Goal: Task Accomplishment & Management: Use online tool/utility

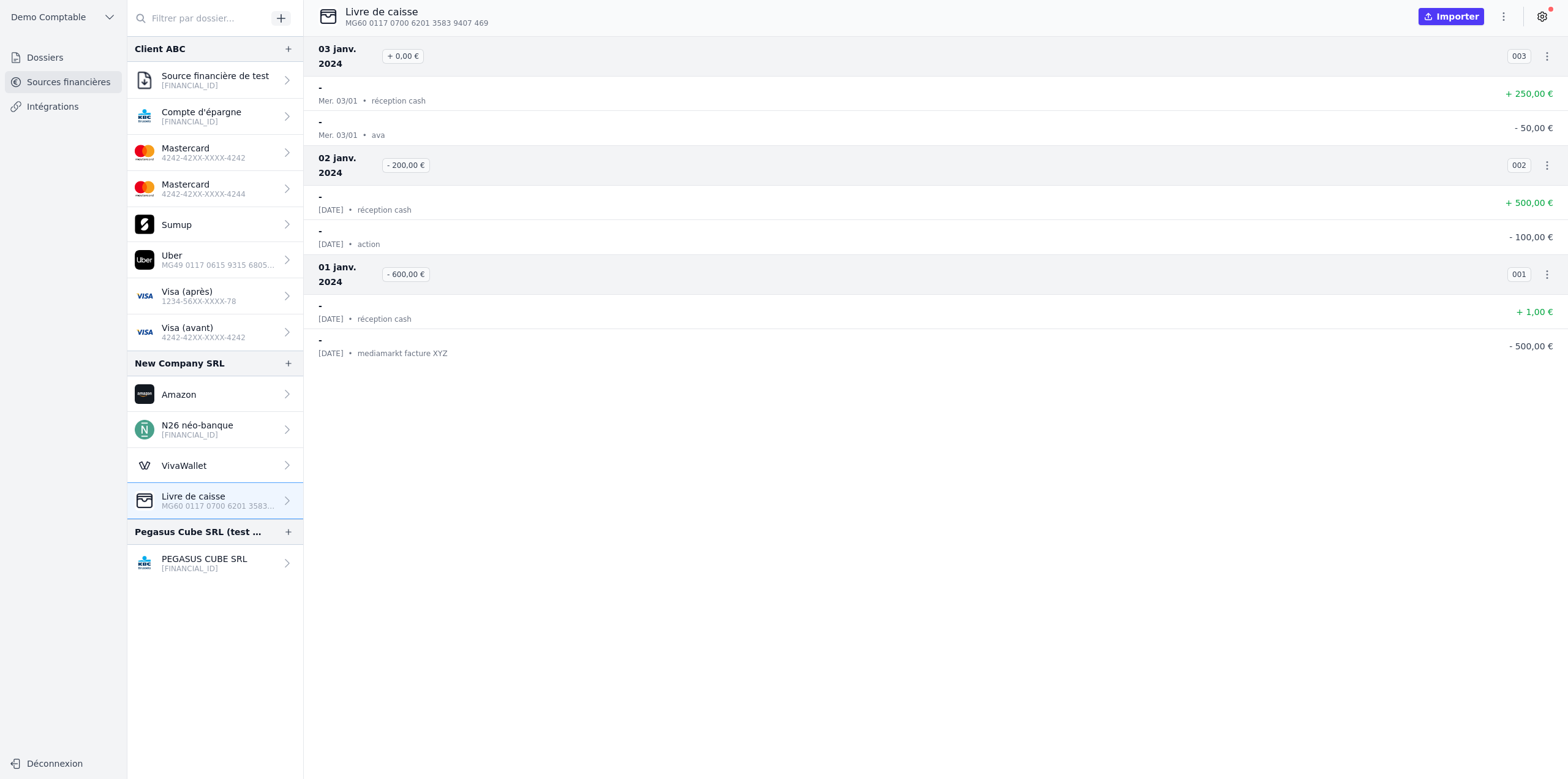
drag, startPoint x: 463, startPoint y: 582, endPoint x: 461, endPoint y: 574, distance: 8.2
click at [463, 320] on nav "[DATE] + 0,00 € 003 - [DATE] • réception cash + 250,00 € - [DATE] • ava - 50,00…" at bounding box center [936, 407] width 1264 height 742
drag, startPoint x: 127, startPoint y: 48, endPoint x: 208, endPoint y: 60, distance: 81.9
click at [208, 60] on div "Open sidebar Demo Comptable Demo Comptable Dossiers Sources financières Intégra…" at bounding box center [784, 389] width 1568 height 779
click at [189, 236] on link "Sumup" at bounding box center [215, 225] width 176 height 35
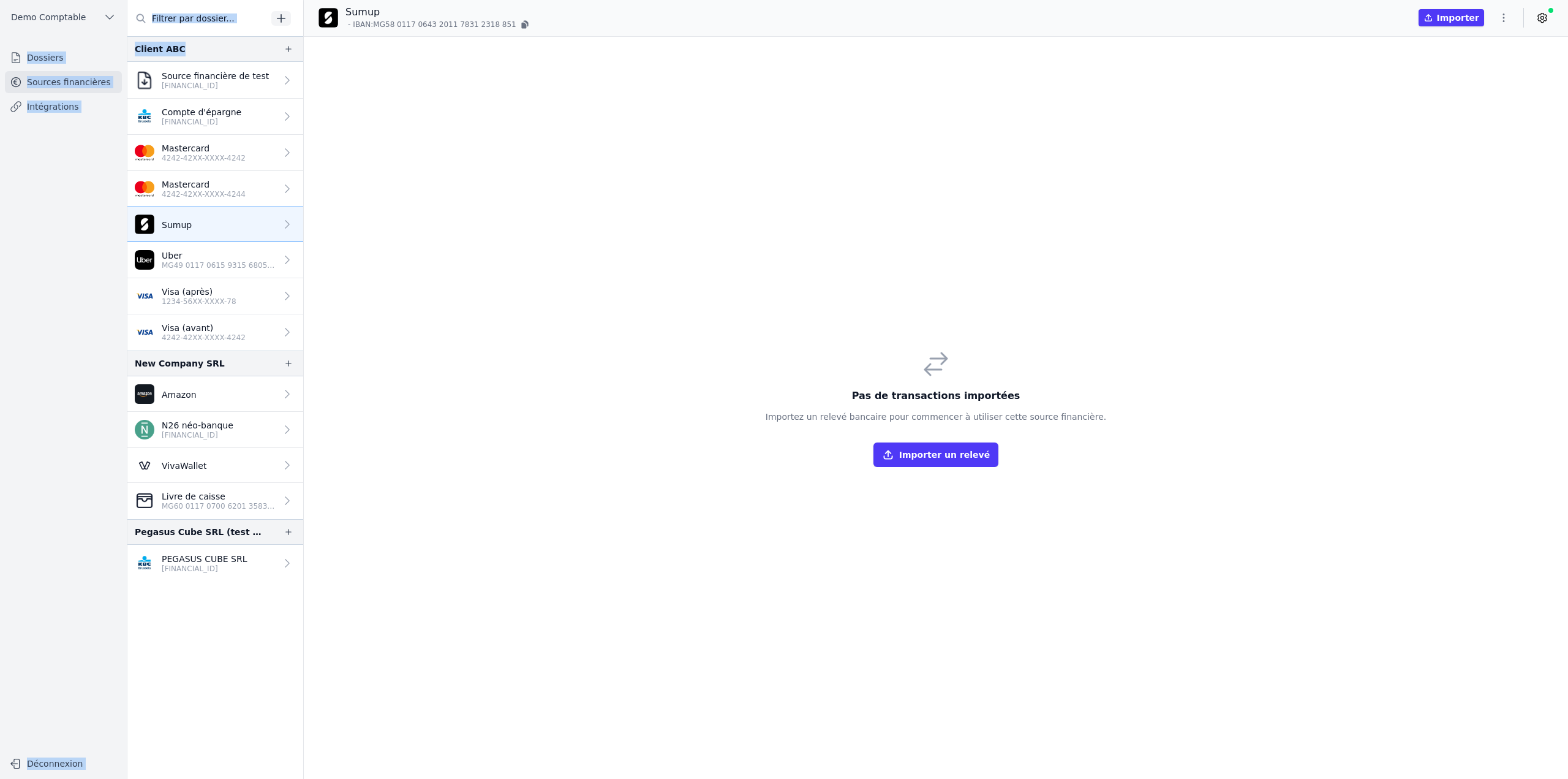
click at [190, 295] on p "Visa (après)" at bounding box center [199, 292] width 75 height 12
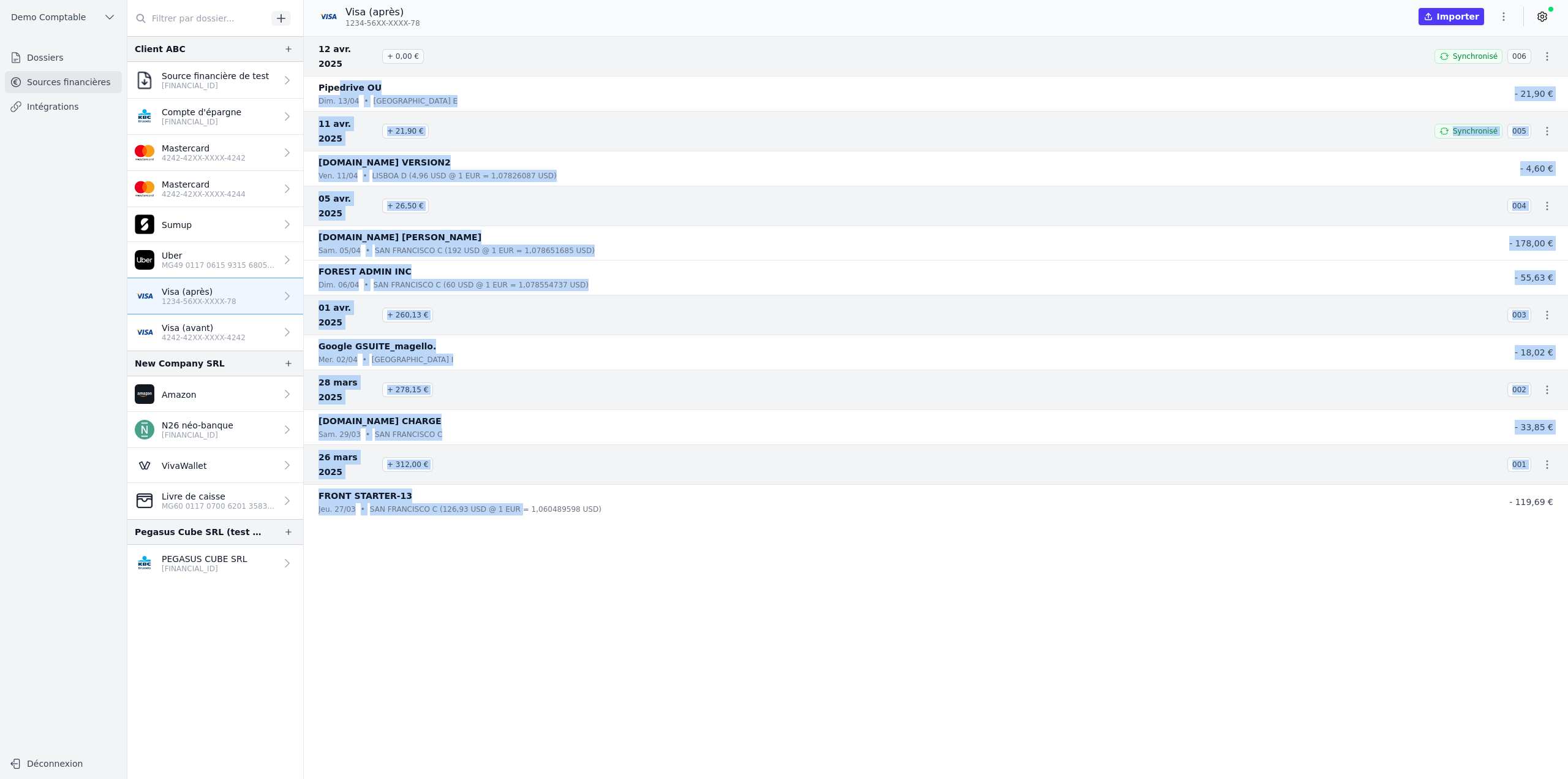
drag, startPoint x: 337, startPoint y: 76, endPoint x: 500, endPoint y: 479, distance: 434.7
click at [500, 320] on nav "[DATE] + 0,00 € Synchronisé 006 Pipedrive OU [DATE] • [GEOGRAPHIC_DATA] E - 21,…" at bounding box center [936, 407] width 1264 height 742
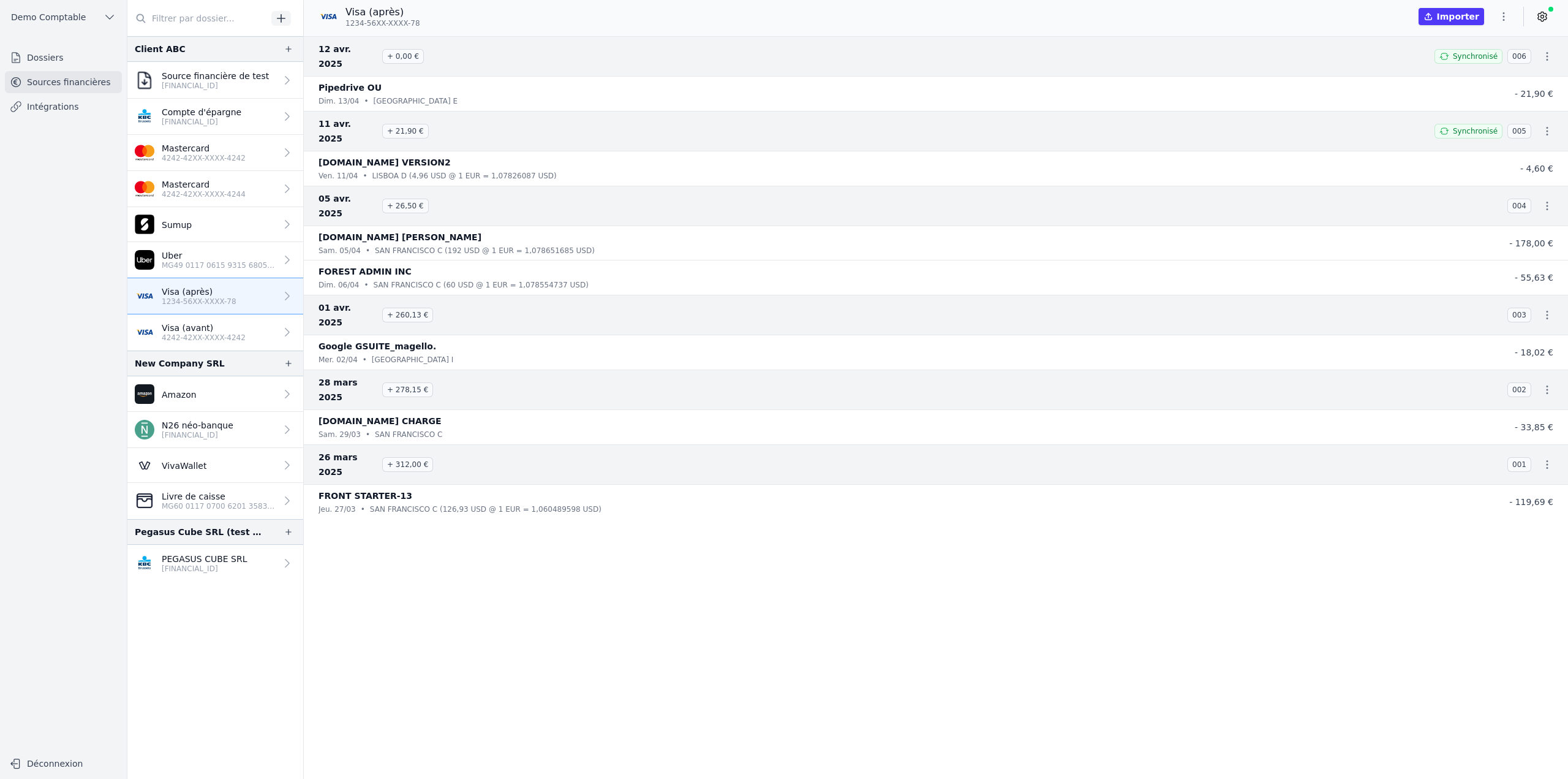
click at [742, 20] on icon at bounding box center [1543, 17] width 12 height 12
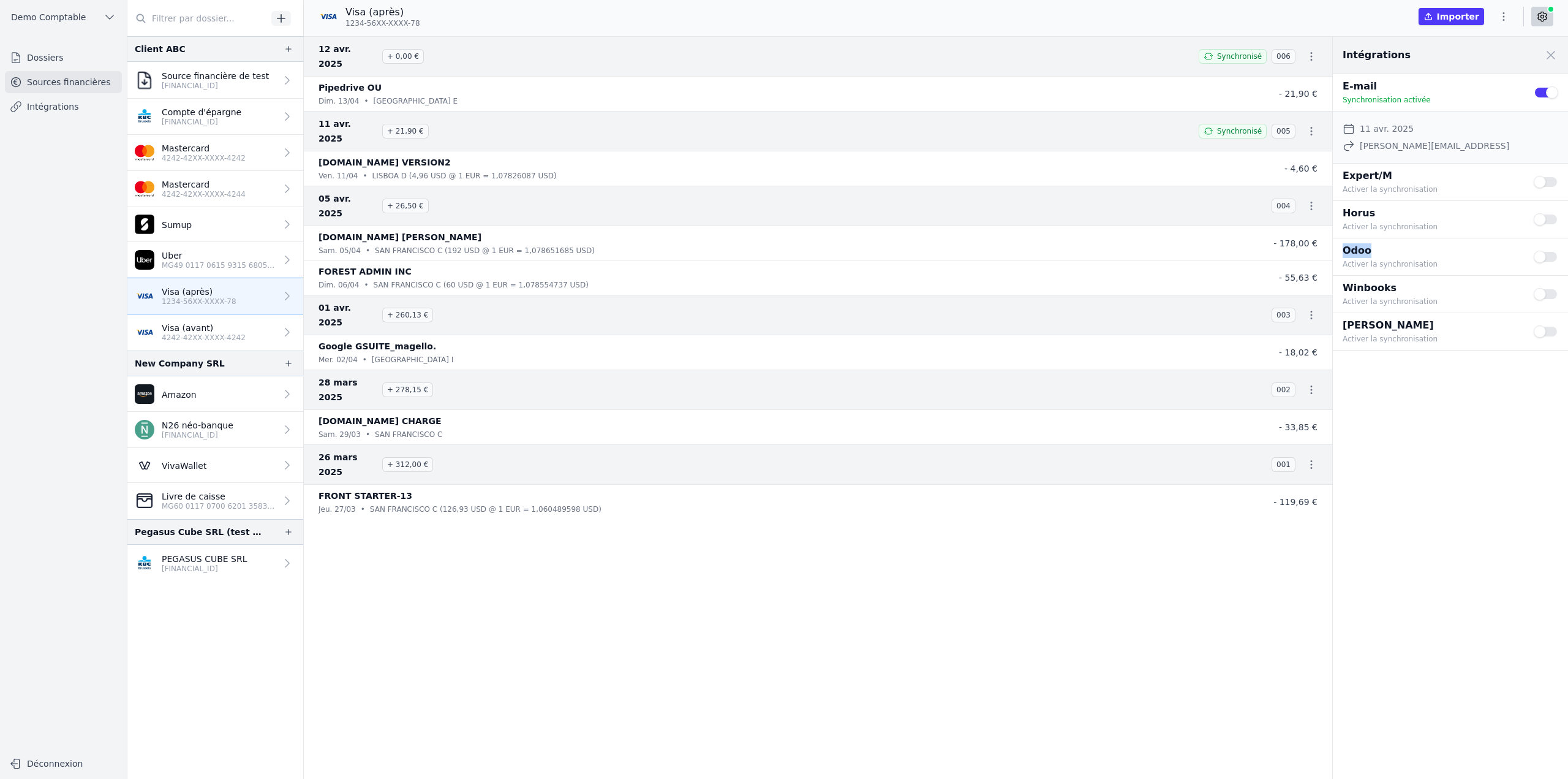
drag, startPoint x: 1346, startPoint y: 249, endPoint x: 1375, endPoint y: 247, distance: 29.1
click at [742, 247] on p "Odoo" at bounding box center [1431, 251] width 177 height 15
click at [57, 107] on link "Intégrations" at bounding box center [63, 107] width 117 height 22
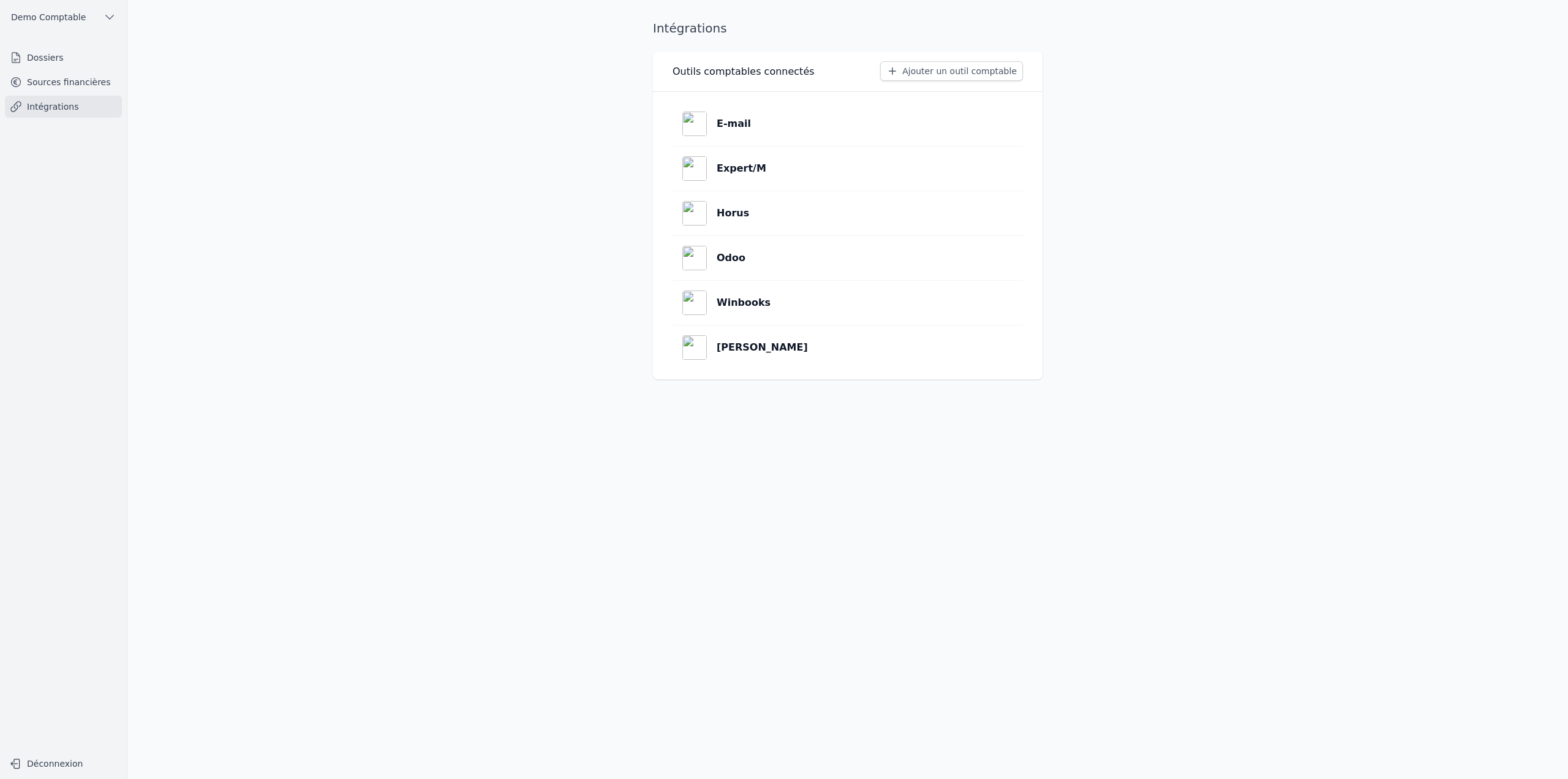
click at [742, 71] on button "Ajouter un outil comptable" at bounding box center [952, 71] width 143 height 20
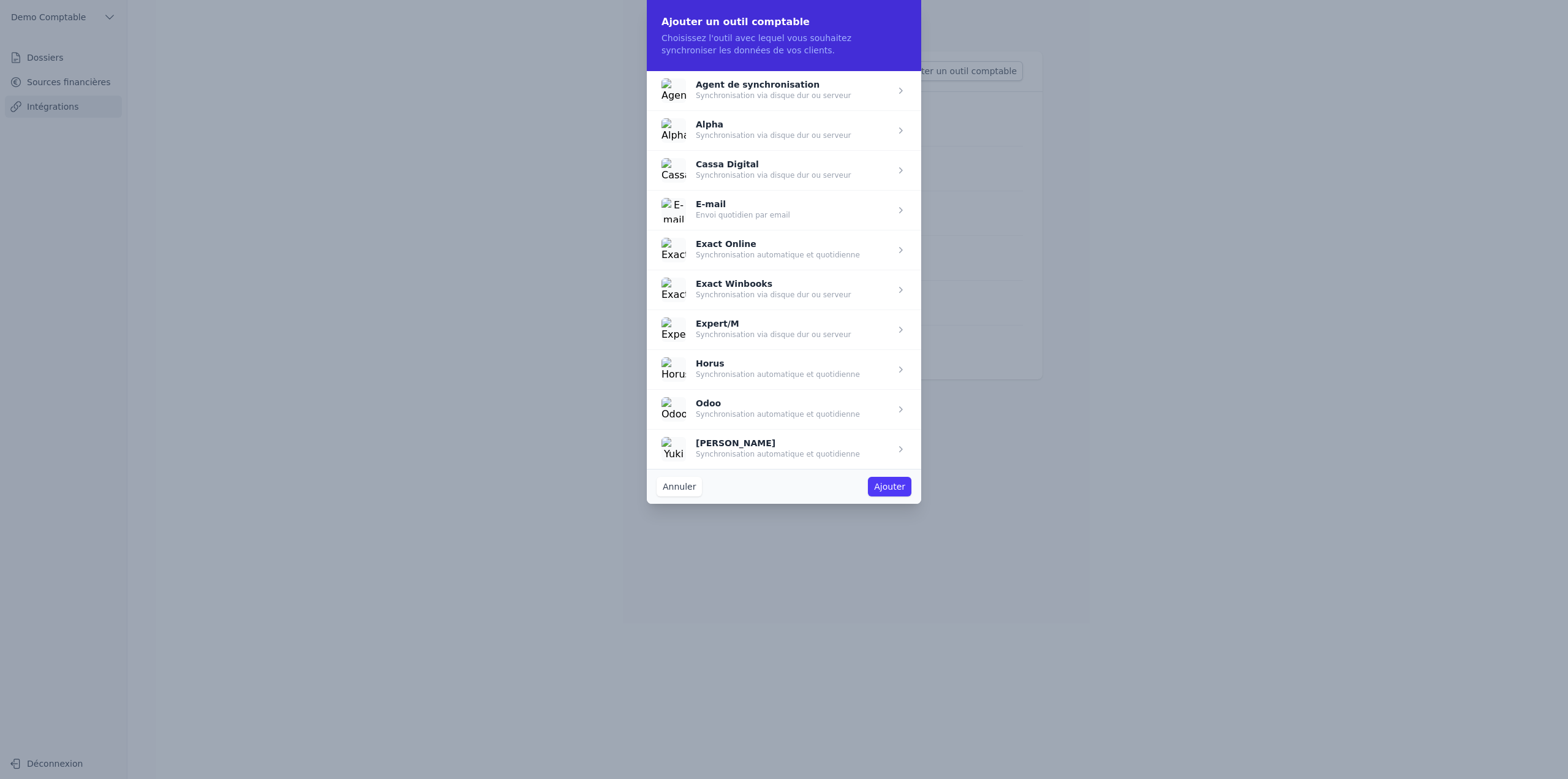
click at [679, 320] on button "Annuler" at bounding box center [679, 487] width 45 height 20
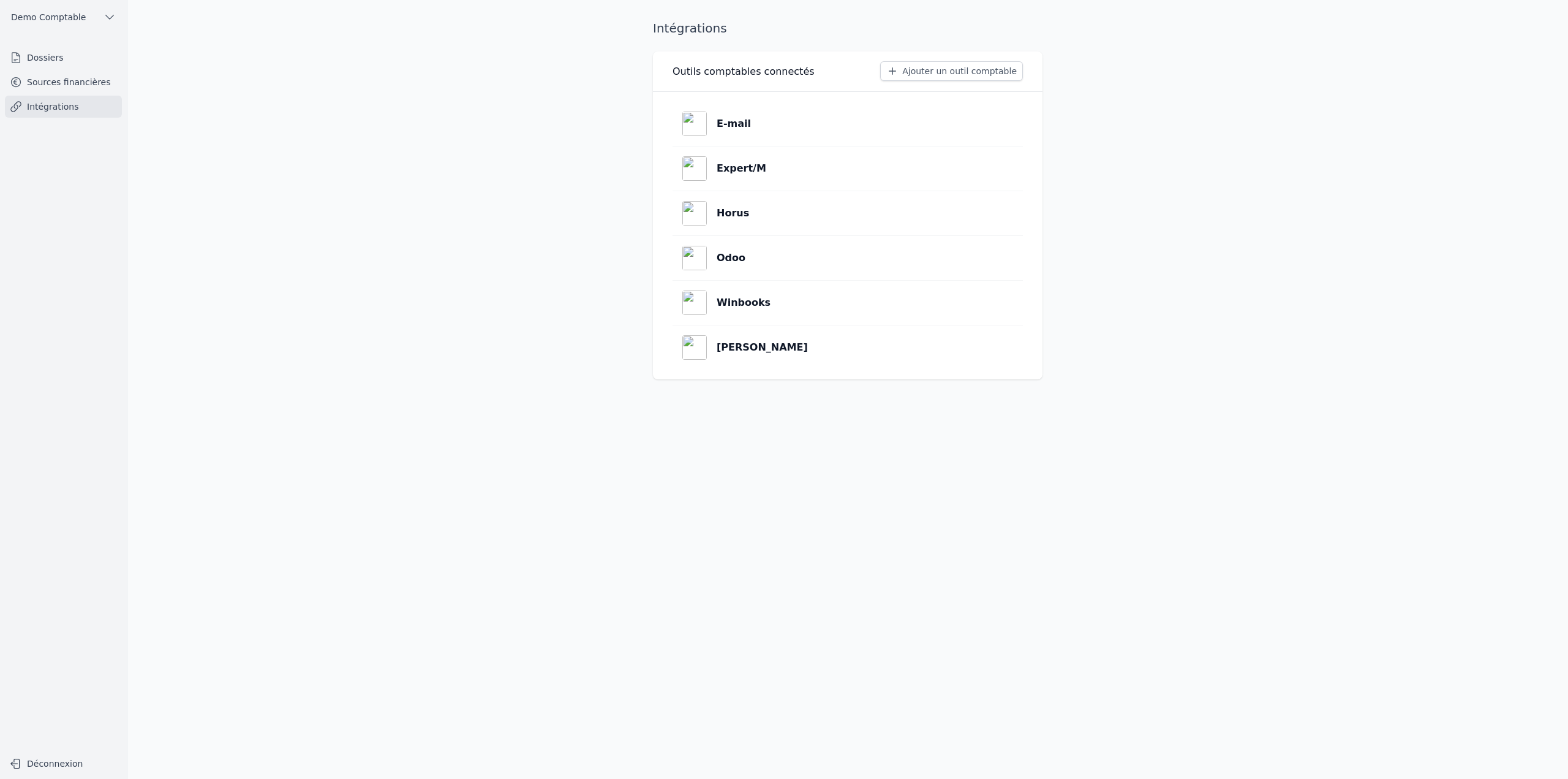
click at [65, 86] on link "Sources financières" at bounding box center [63, 82] width 117 height 22
